Goal: Find specific fact

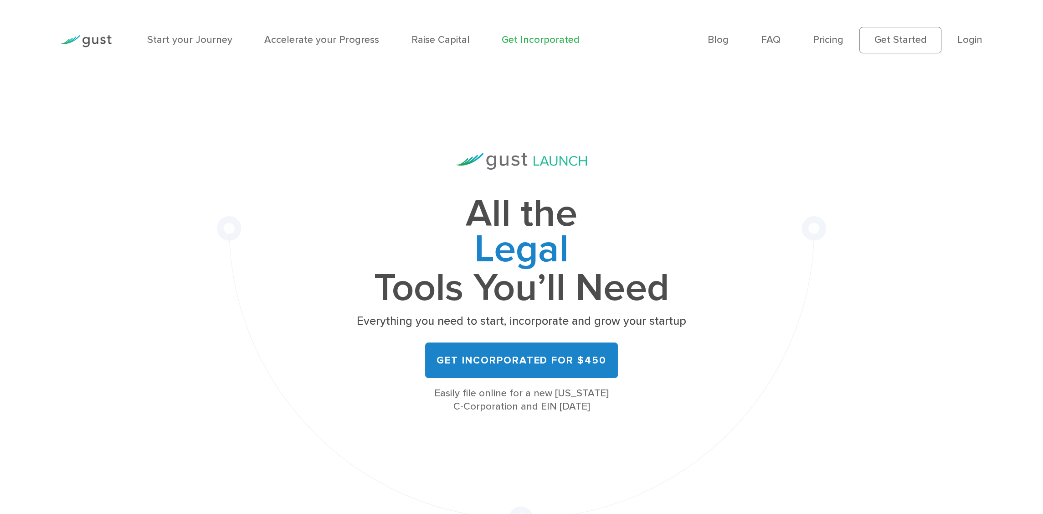
click at [983, 43] on div "Blog FAQ Pricing Get Started Login Login" at bounding box center [846, 40] width 292 height 60
click at [972, 44] on link "Login" at bounding box center [970, 40] width 25 height 12
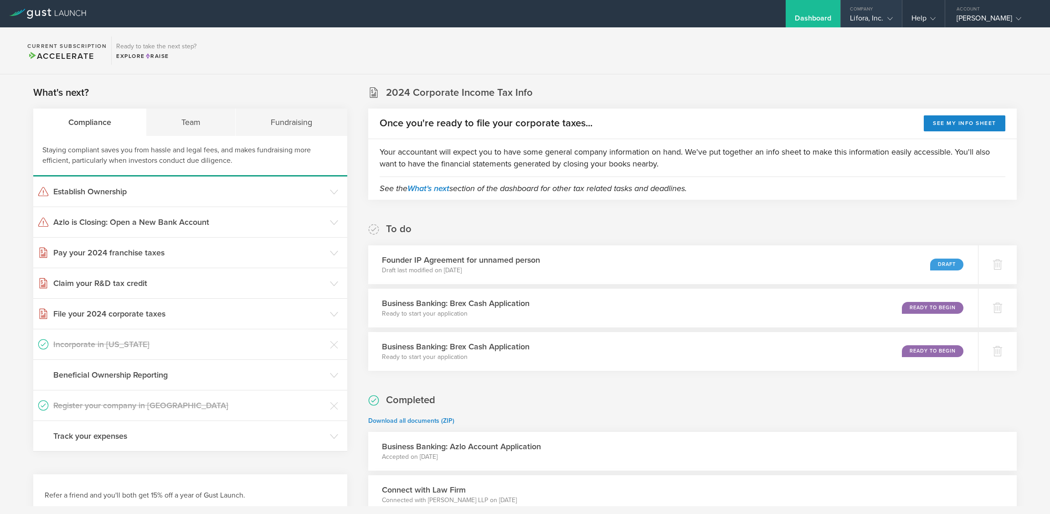
click at [877, 18] on div "Lifora, Inc." at bounding box center [871, 21] width 42 height 14
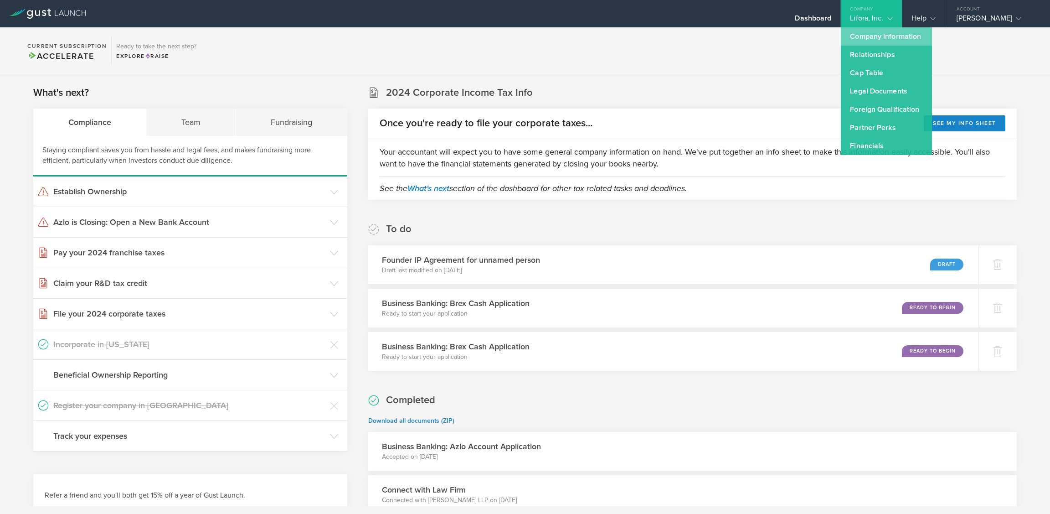
click at [876, 36] on link "Company Information" at bounding box center [886, 36] width 91 height 18
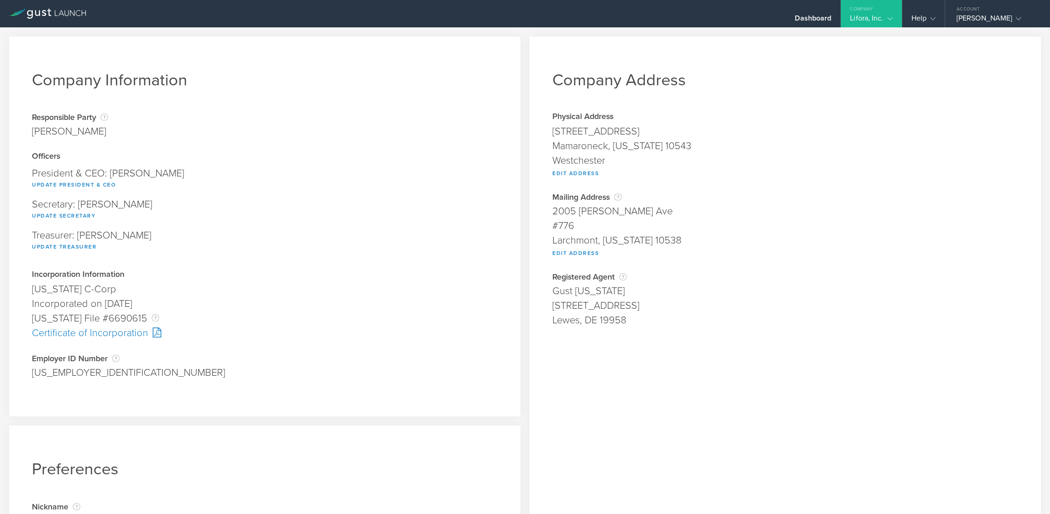
scroll to position [46, 0]
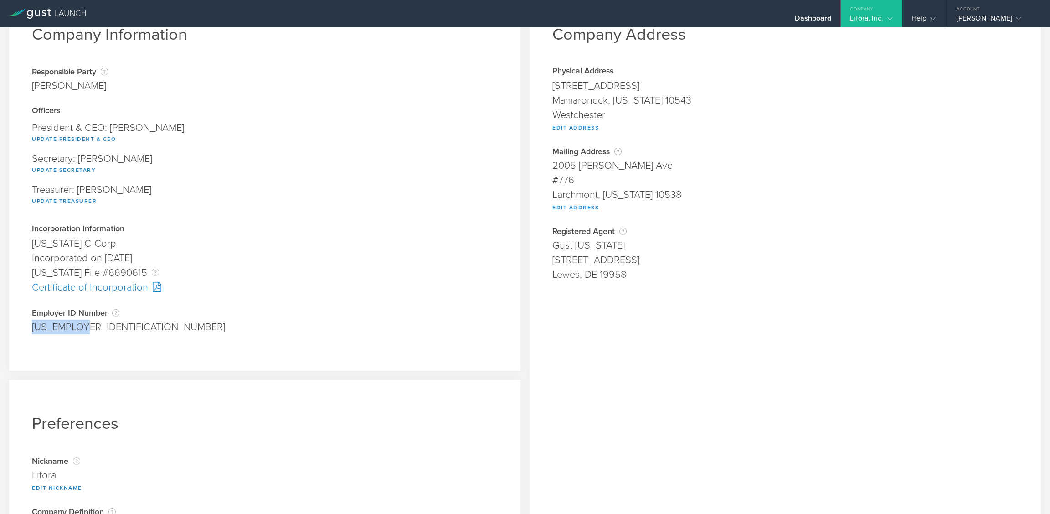
drag, startPoint x: 112, startPoint y: 331, endPoint x: 22, endPoint y: 338, distance: 90.0
click at [22, 338] on div "Company Information Responsible Party The name of the party responsible for fil…" at bounding box center [264, 181] width 511 height 380
copy div "82-3956117"
